Goal: Task Accomplishment & Management: Use online tool/utility

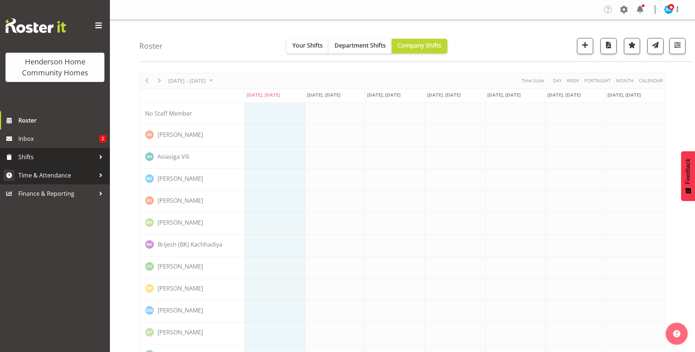
click at [73, 176] on span "Time & Attendance" at bounding box center [56, 175] width 77 height 11
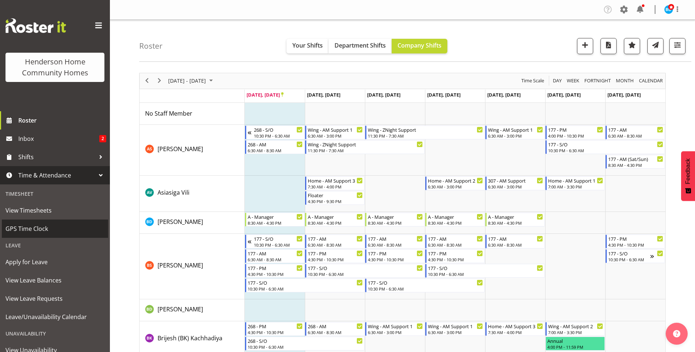
click at [35, 224] on span "GPS Time Clock" at bounding box center [54, 228] width 99 height 11
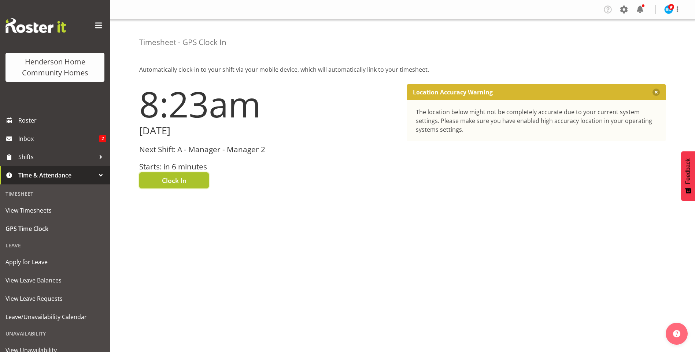
click at [175, 178] on span "Clock In" at bounding box center [174, 181] width 25 height 10
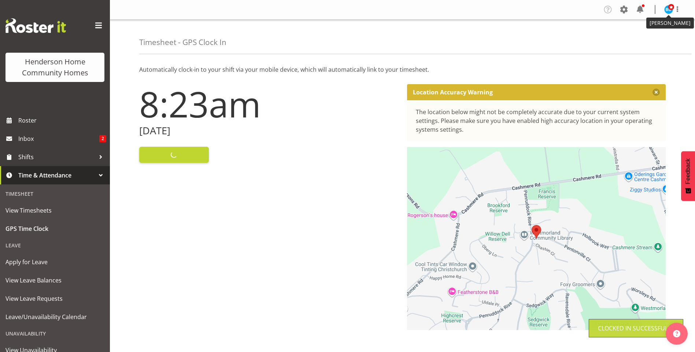
click at [668, 10] on span at bounding box center [671, 7] width 6 height 6
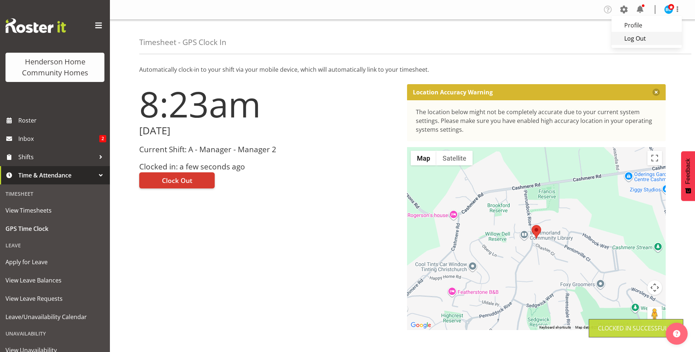
click at [633, 40] on link "Log Out" at bounding box center [646, 38] width 70 height 13
